Goal: Information Seeking & Learning: Learn about a topic

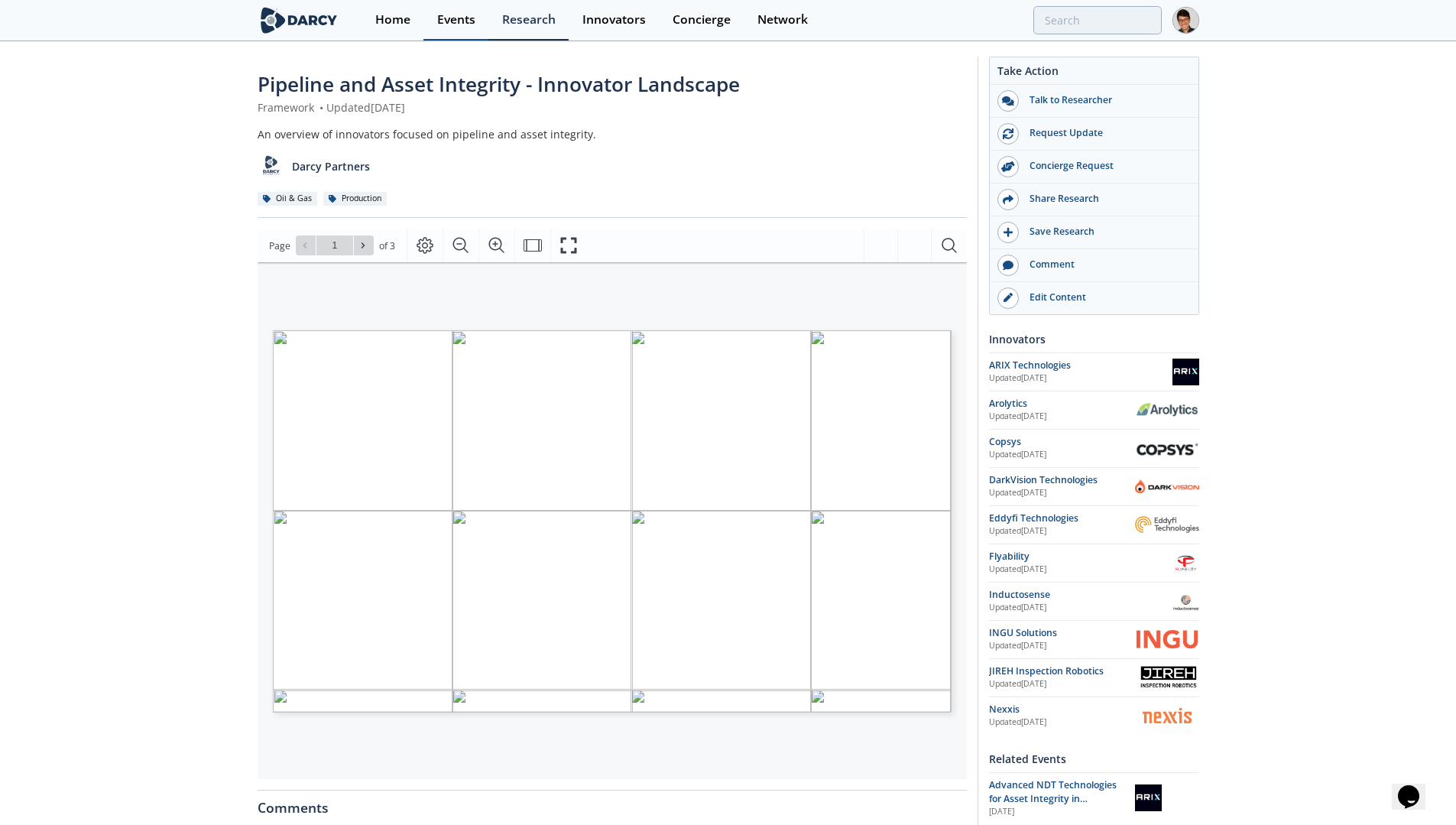
click at [468, 14] on div "Events" at bounding box center [456, 20] width 39 height 12
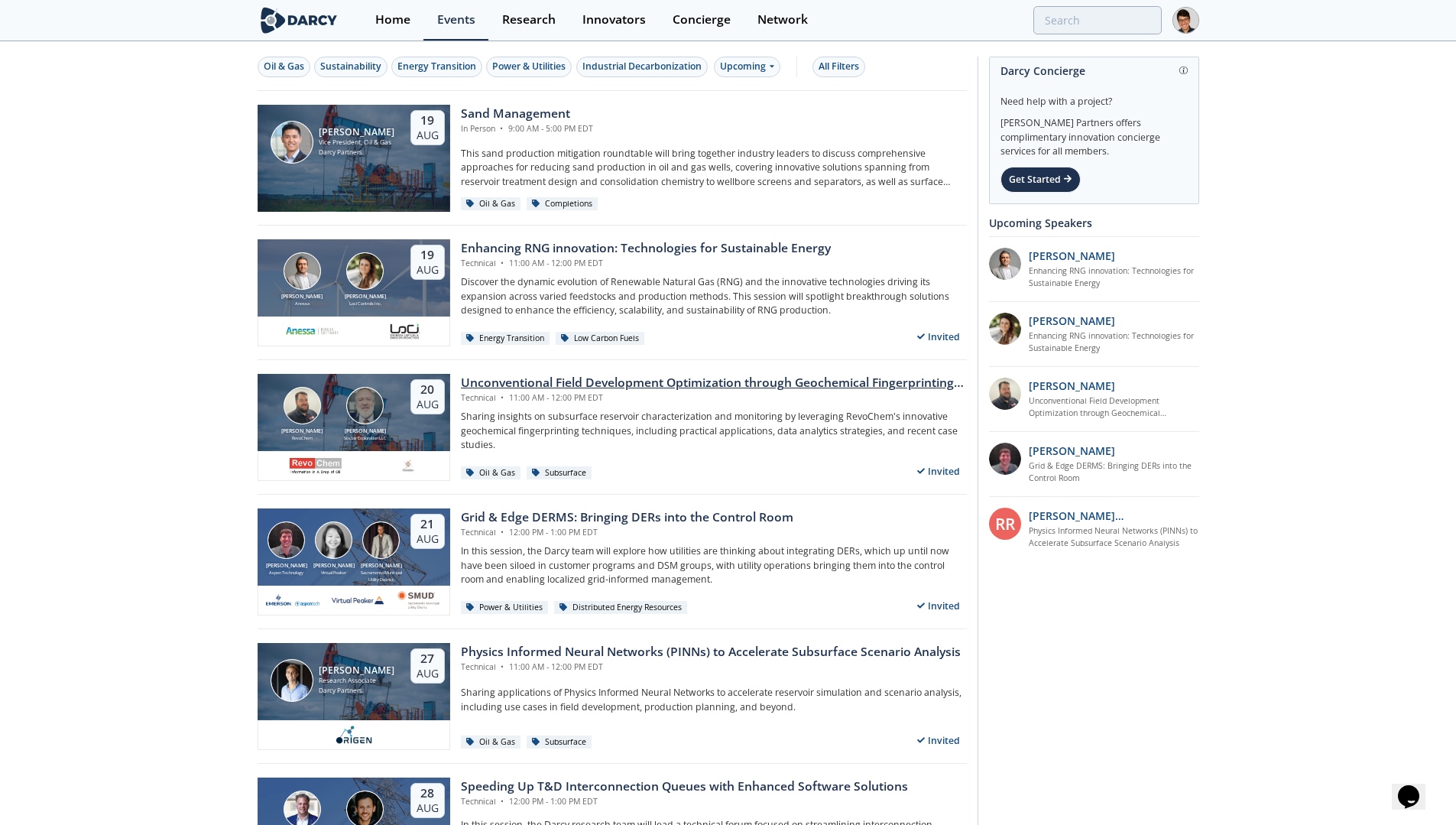
click at [523, 381] on div "Unconventional Field Development Optimization through Geochemical Fingerprintin…" at bounding box center [714, 383] width 506 height 19
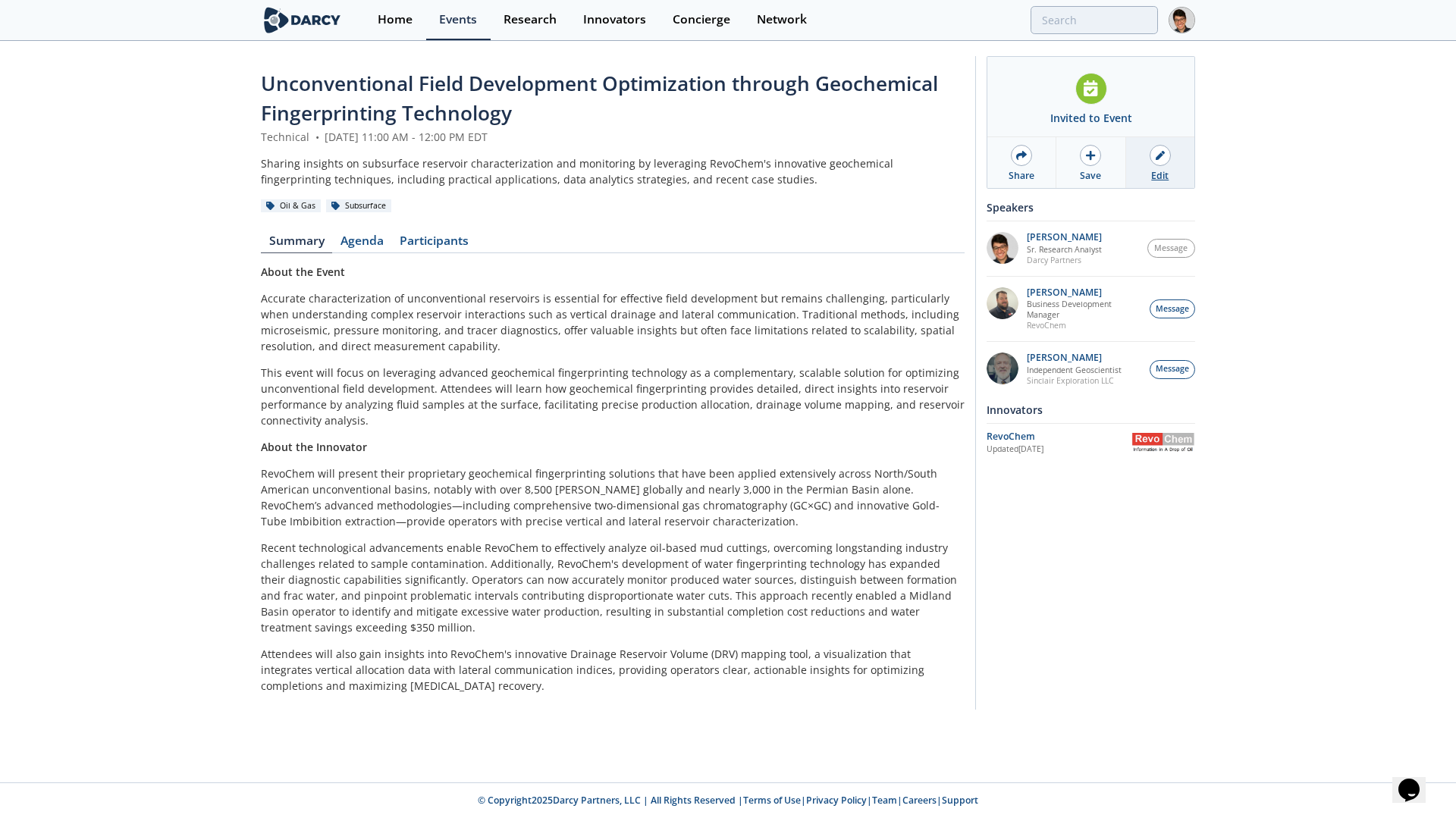
click at [1148, 167] on link "Edit" at bounding box center [1159, 162] width 68 height 50
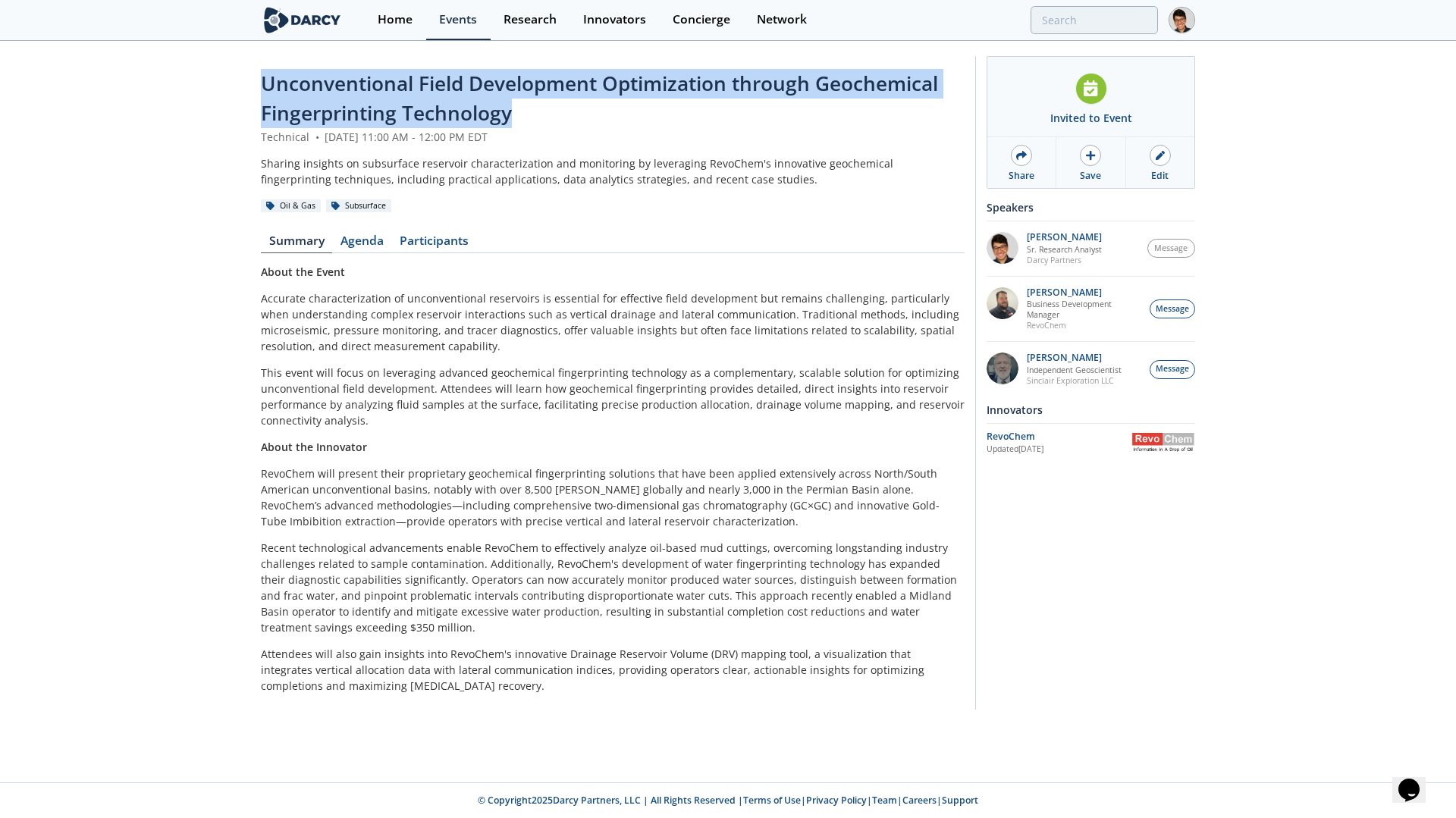
drag, startPoint x: 542, startPoint y: 115, endPoint x: 260, endPoint y: 90, distance: 283.1
click at [261, 90] on div "Unconventional Field Development Optimization through Geochemical Fingerprintin…" at bounding box center [613, 99] width 704 height 60
copy span "Unconventional Field Development Optimization through Geochemical Fingerprintin…"
click at [369, 239] on link "Agenda" at bounding box center [361, 244] width 59 height 18
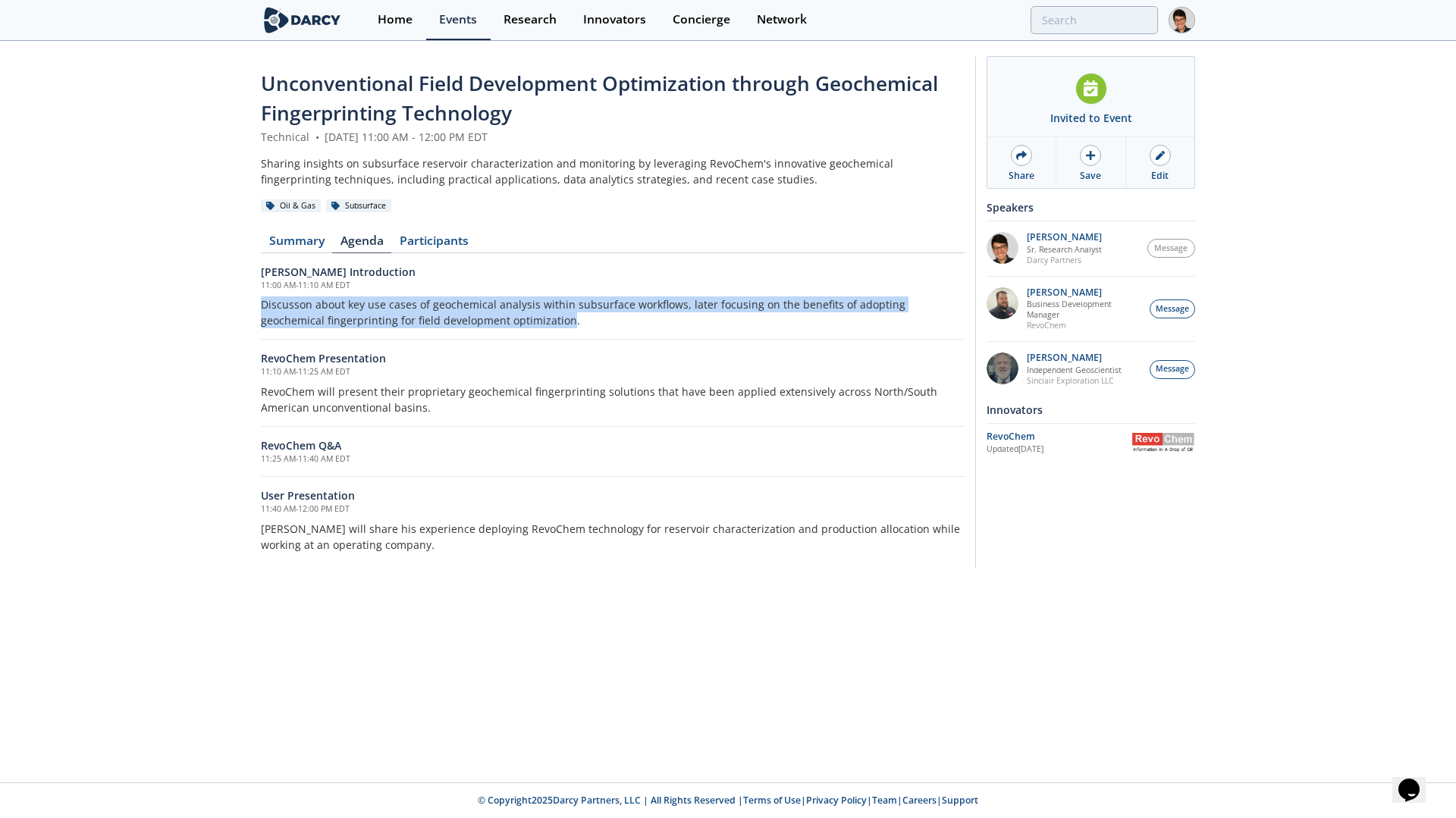
drag, startPoint x: 501, startPoint y: 320, endPoint x: 252, endPoint y: 304, distance: 249.5
click at [252, 304] on div "Unconventional Field Development Optimization through Geochemical Fingerprintin…" at bounding box center [728, 316] width 1456 height 547
copy p "Discusson about key use cases of geochemical analysis within subsurface workflo…"
click at [1146, 169] on link "Edit" at bounding box center [1159, 162] width 68 height 50
click at [396, 388] on p "RevoChem will present their proprietary geochemical fingerprinting solutions th…" at bounding box center [613, 400] width 704 height 32
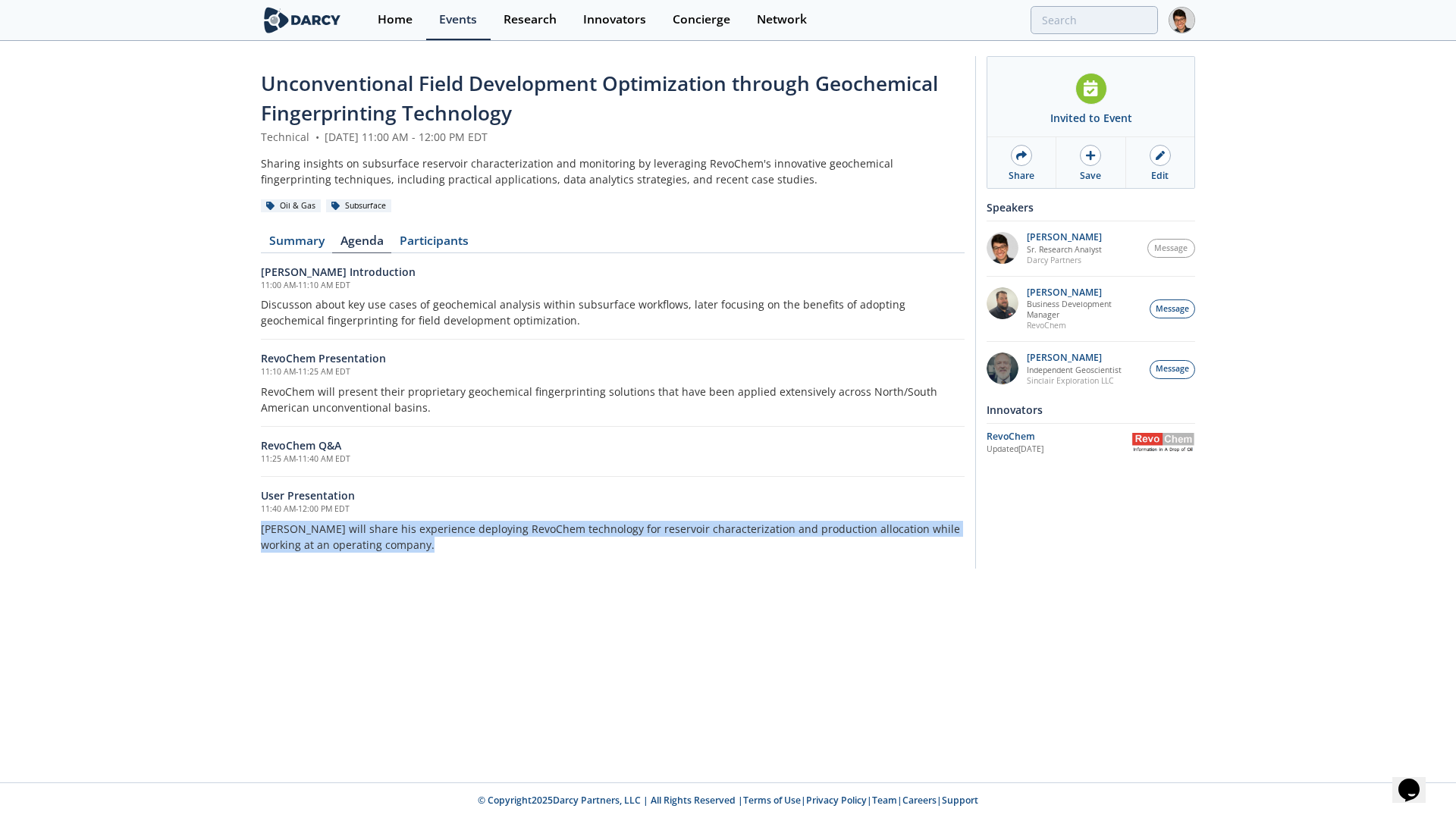
drag, startPoint x: 387, startPoint y: 547, endPoint x: 260, endPoint y: 527, distance: 128.6
click at [260, 527] on div "Unconventional Field Development Optimization through Geochemical Fingerprintin…" at bounding box center [728, 316] width 1456 height 547
copy p "John Sinclair will share his experience deploying RevoChem technology for reser…"
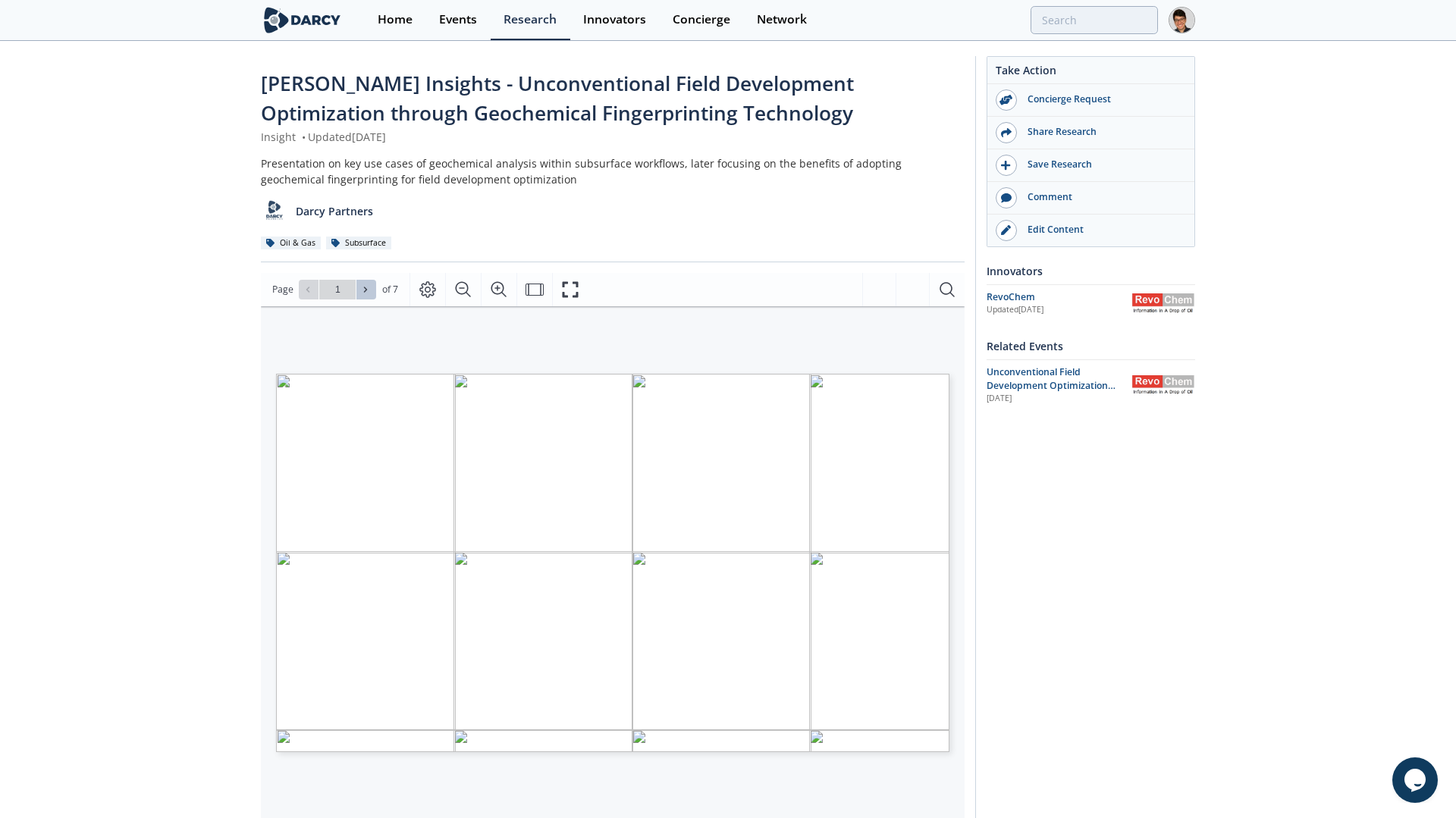
click at [369, 291] on icon at bounding box center [366, 290] width 9 height 9
type input "2"
click at [368, 292] on icon at bounding box center [366, 290] width 9 height 9
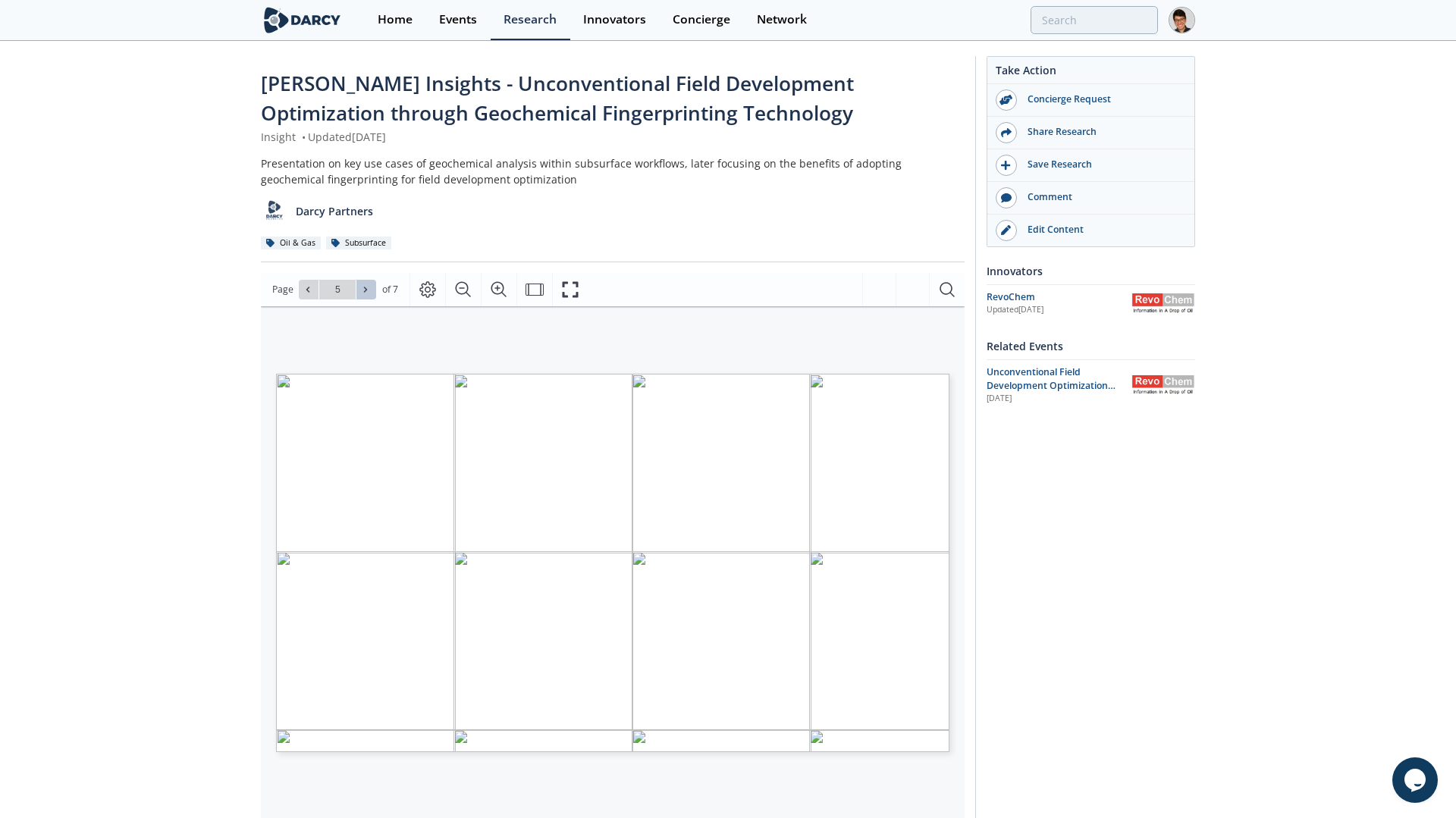
click at [368, 292] on icon at bounding box center [366, 290] width 9 height 9
click at [310, 285] on icon at bounding box center [308, 290] width 9 height 9
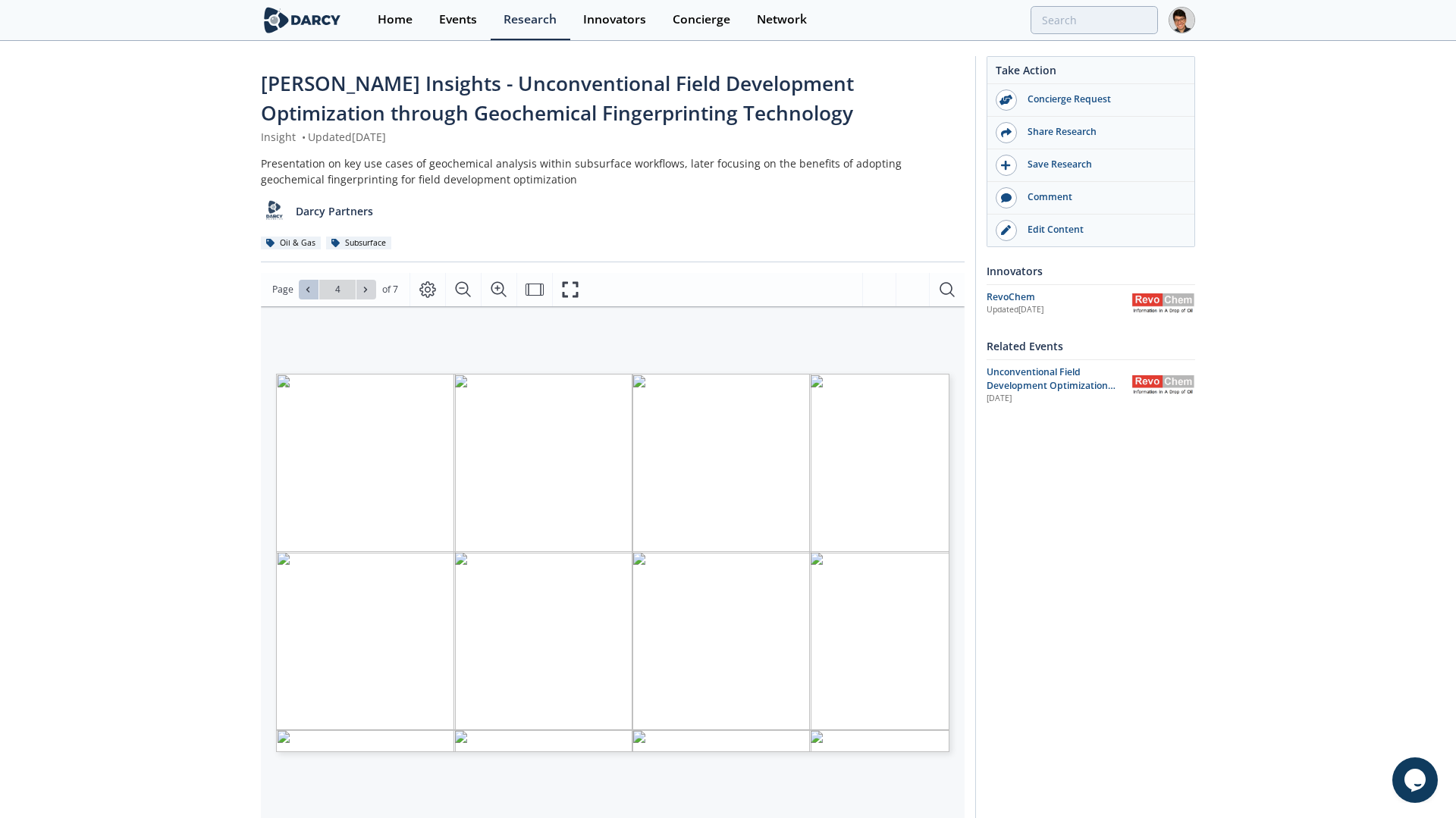
click at [310, 285] on icon at bounding box center [308, 290] width 9 height 9
type input "1"
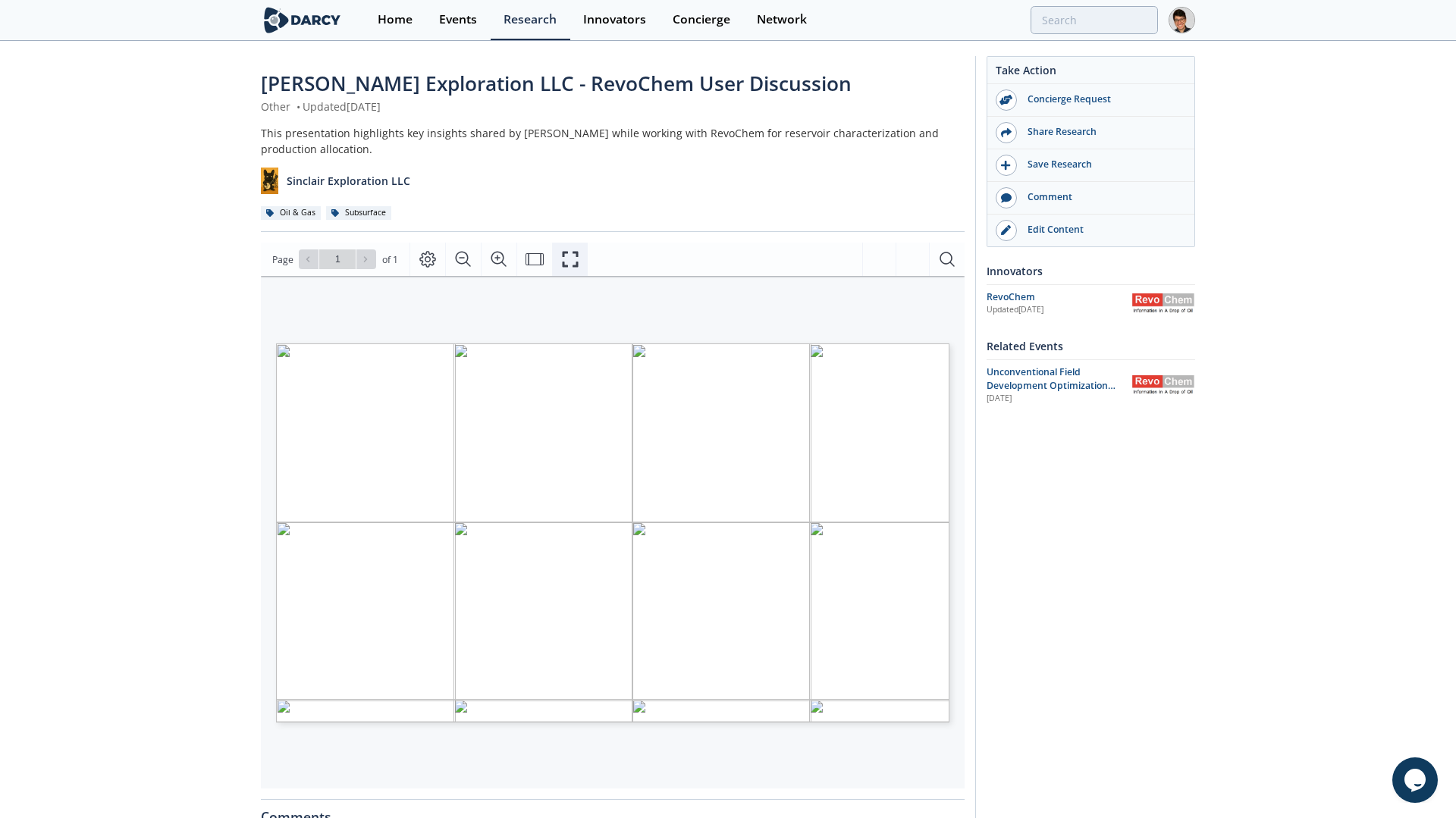
click at [577, 266] on icon "Fullscreen" at bounding box center [570, 259] width 16 height 16
